Goal: Information Seeking & Learning: Find specific fact

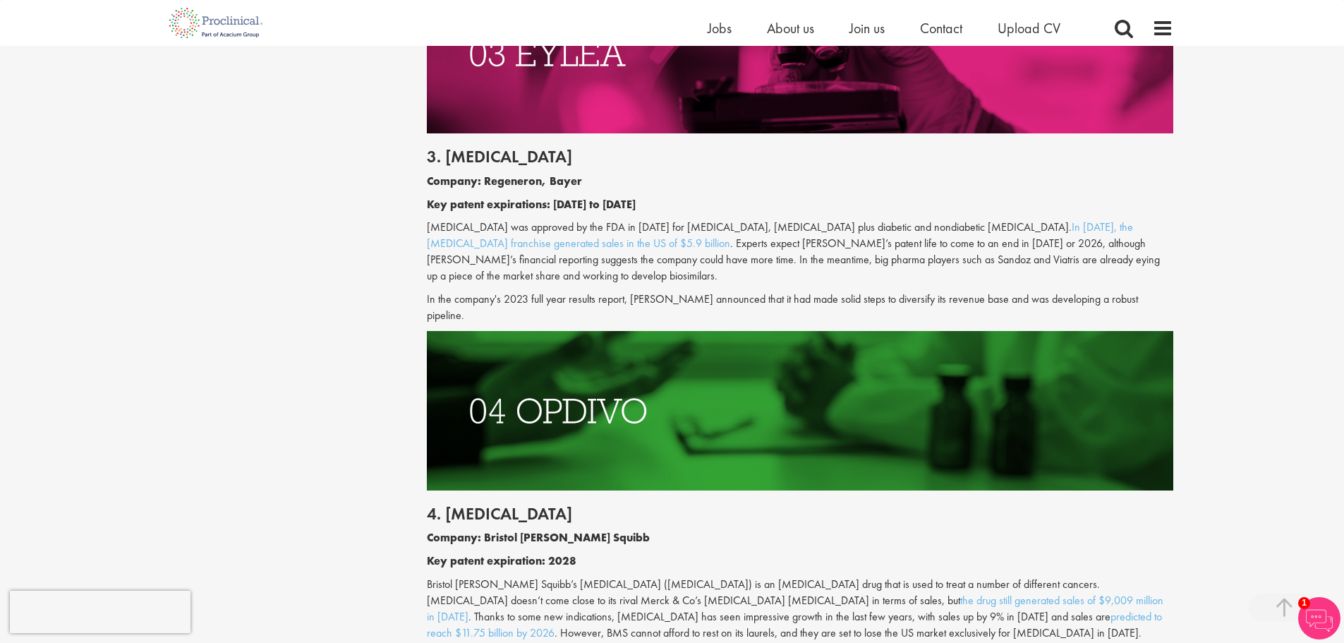
scroll to position [1835, 0]
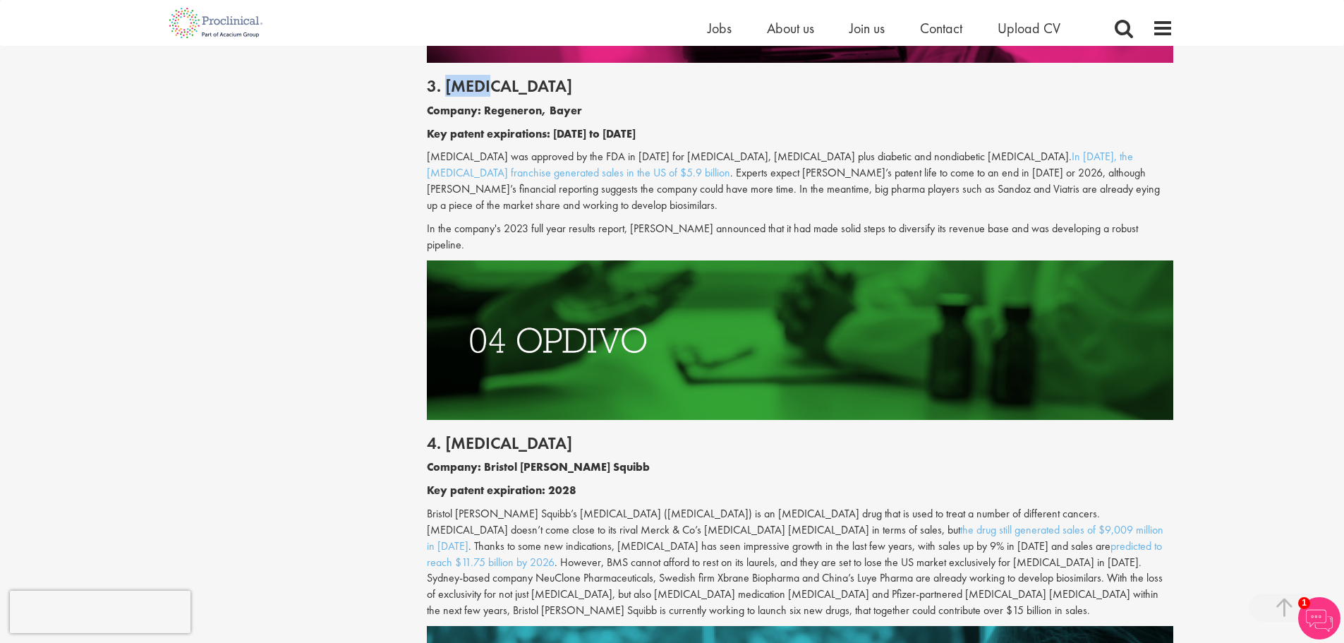
drag, startPoint x: 507, startPoint y: 86, endPoint x: 445, endPoint y: 84, distance: 61.4
type textarea "[MEDICAL_DATA]"
click at [445, 84] on h2 "3. [MEDICAL_DATA]" at bounding box center [800, 86] width 747 height 18
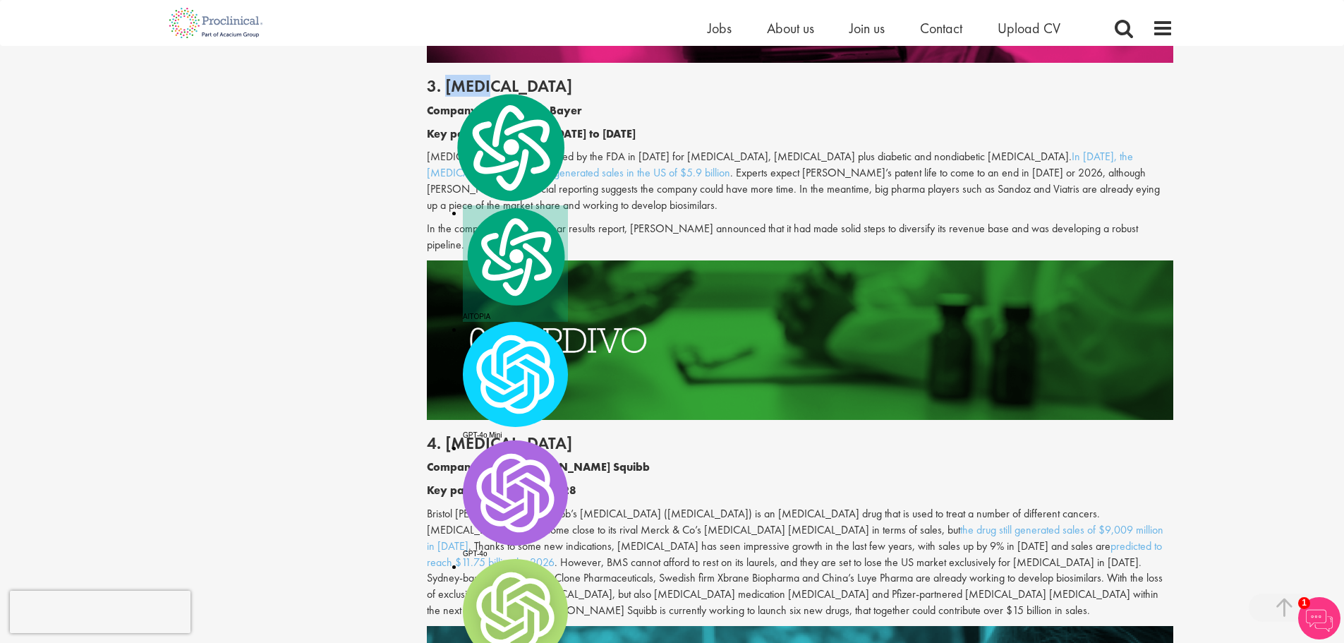
copy h2 "[MEDICAL_DATA]"
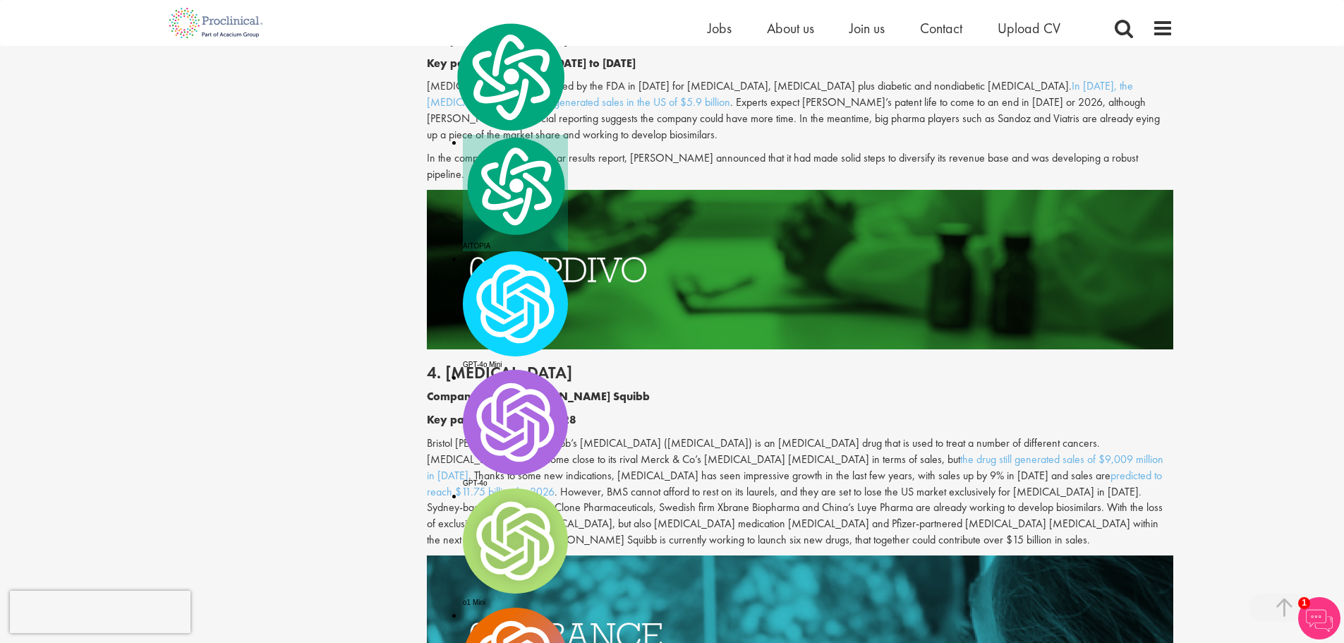
scroll to position [1764, 0]
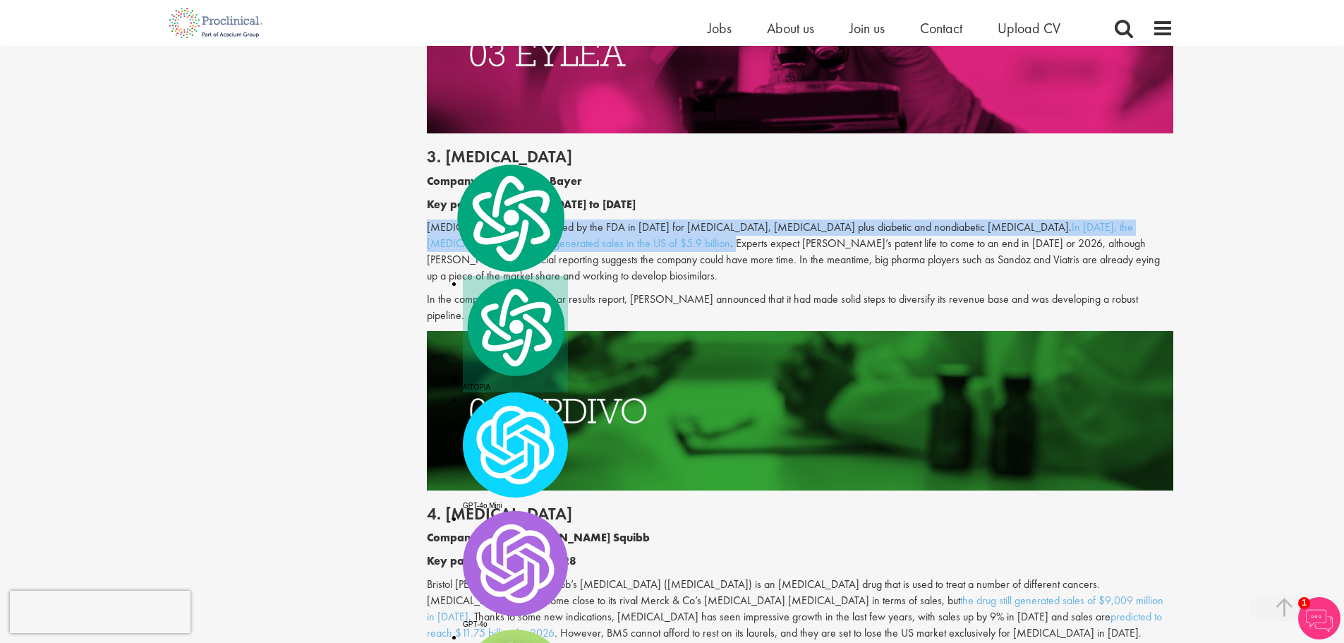
drag, startPoint x: 423, startPoint y: 224, endPoint x: 649, endPoint y: 243, distance: 226.6
click at [649, 243] on p "[MEDICAL_DATA] was approved by the FDA in [DATE] for [MEDICAL_DATA], [MEDICAL_D…" at bounding box center [800, 251] width 747 height 64
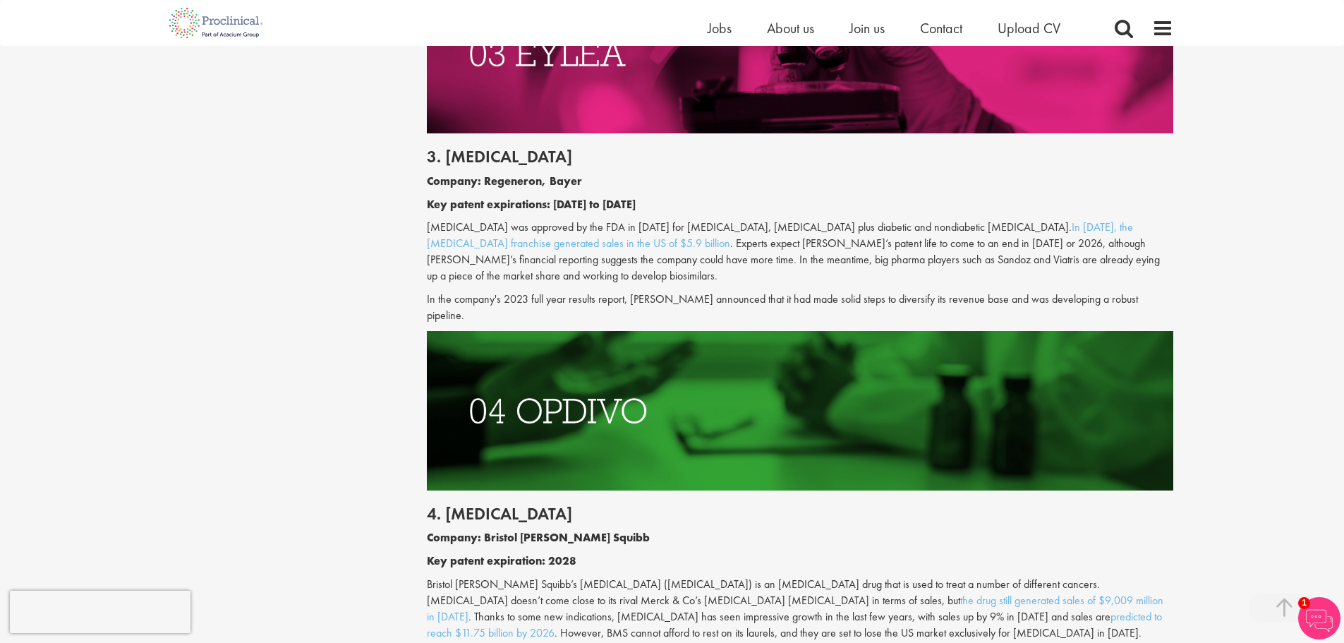
drag, startPoint x: 426, startPoint y: 227, endPoint x: 1085, endPoint y: 230, distance: 658.5
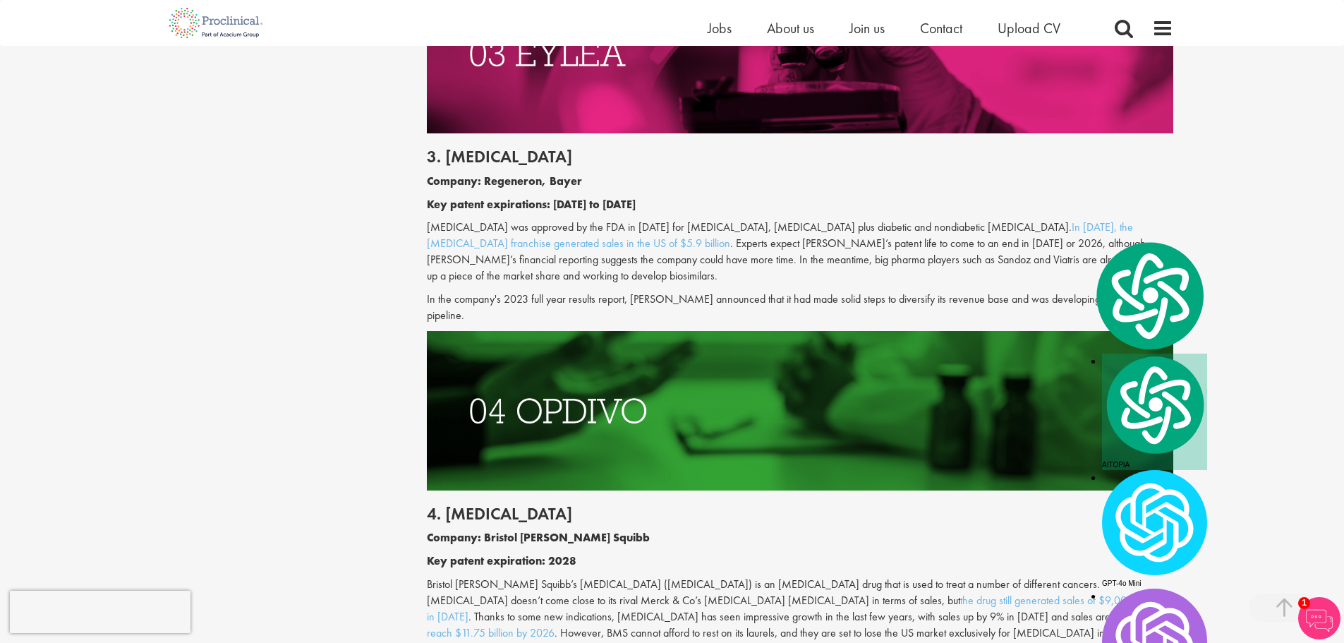
click at [1086, 229] on p "[MEDICAL_DATA] was approved by the FDA in [DATE] for [MEDICAL_DATA], [MEDICAL_D…" at bounding box center [800, 251] width 747 height 64
copy p "[MEDICAL_DATA] was approved by the FDA in [DATE] for [MEDICAL_DATA], [MEDICAL_D…"
